Goal: Task Accomplishment & Management: Complete application form

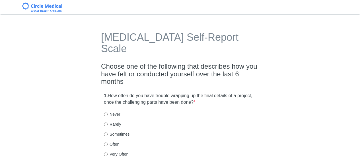
click at [114, 121] on label "Rarely" at bounding box center [112, 124] width 17 height 6
click at [107, 122] on input "Rarely" at bounding box center [106, 124] width 4 height 4
radio input "true"
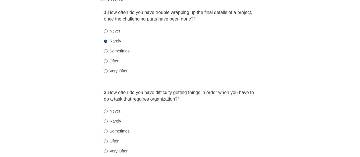
scroll to position [85, 0]
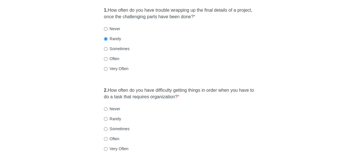
click at [117, 136] on label "Often" at bounding box center [111, 139] width 15 height 6
click at [107, 137] on input "Often" at bounding box center [106, 139] width 4 height 4
radio input "true"
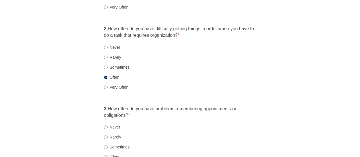
scroll to position [199, 0]
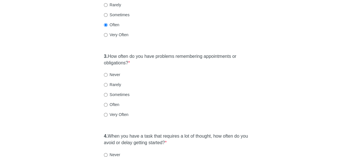
click at [110, 82] on label "Rarely" at bounding box center [112, 85] width 17 height 6
click at [107, 83] on input "Rarely" at bounding box center [106, 85] width 4 height 4
radio input "true"
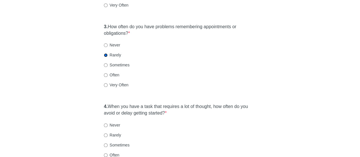
scroll to position [256, 0]
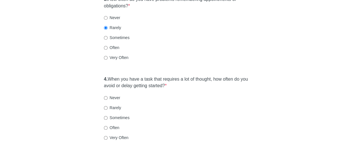
click at [116, 35] on label "Sometimes" at bounding box center [117, 38] width 26 height 6
click at [107, 36] on input "Sometimes" at bounding box center [106, 38] width 4 height 4
radio input "true"
click at [115, 25] on label "Rarely" at bounding box center [112, 28] width 17 height 6
click at [107, 26] on input "Rarely" at bounding box center [106, 28] width 4 height 4
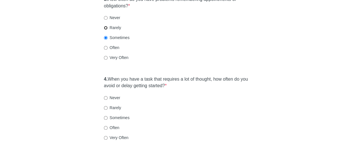
radio input "true"
drag, startPoint x: 105, startPoint y: 115, endPoint x: 105, endPoint y: 118, distance: 3.7
click at [105, 126] on input "Often" at bounding box center [106, 128] width 4 height 4
radio input "true"
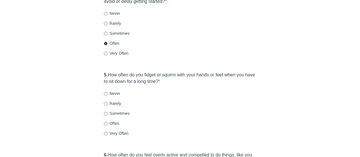
scroll to position [341, 0]
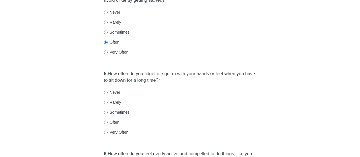
drag, startPoint x: 113, startPoint y: 92, endPoint x: 110, endPoint y: 96, distance: 4.6
click at [113, 99] on label "Rarely" at bounding box center [112, 102] width 17 height 6
click at [107, 100] on input "Rarely" at bounding box center [106, 102] width 4 height 4
radio input "true"
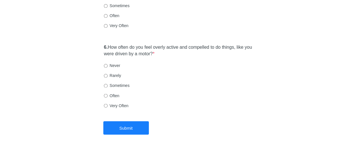
scroll to position [448, 0]
click at [114, 62] on label "Never" at bounding box center [112, 65] width 16 height 6
click at [107, 63] on input "Never" at bounding box center [106, 65] width 4 height 4
radio input "true"
drag, startPoint x: 116, startPoint y: 53, endPoint x: 116, endPoint y: 57, distance: 4.3
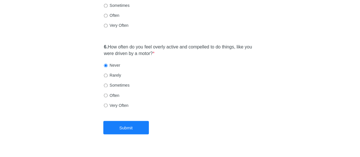
click at [116, 62] on label "Never" at bounding box center [112, 65] width 16 height 6
click at [107, 63] on input "Never" at bounding box center [106, 65] width 4 height 4
drag, startPoint x: 115, startPoint y: 59, endPoint x: 115, endPoint y: 63, distance: 3.7
click at [115, 60] on div "6. How often do you feel overly active and compelled to do things, like you wer…" at bounding box center [180, 79] width 158 height 76
click at [115, 72] on label "Rarely" at bounding box center [112, 75] width 17 height 6
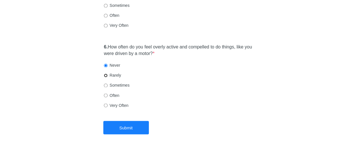
click at [107, 73] on input "Rarely" at bounding box center [106, 75] width 4 height 4
radio input "true"
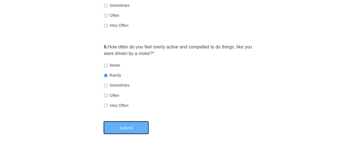
click at [126, 121] on button "Submit" at bounding box center [125, 127] width 45 height 13
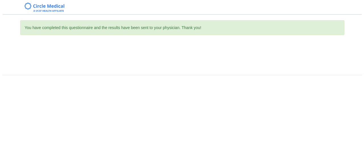
scroll to position [0, 0]
